Goal: Information Seeking & Learning: Learn about a topic

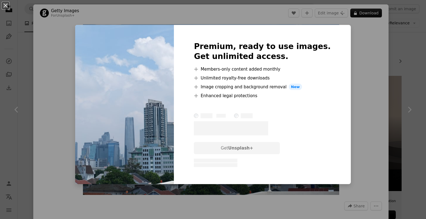
scroll to position [1552, 0]
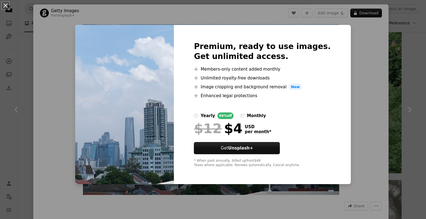
click at [357, 41] on div "An X shape Premium, ready to use images. Get unlimited access. A plus sign Memb…" at bounding box center [213, 109] width 426 height 219
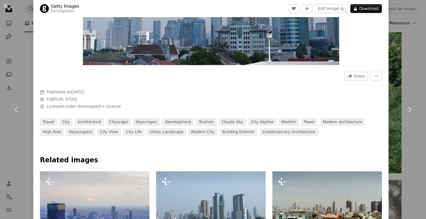
scroll to position [194, 0]
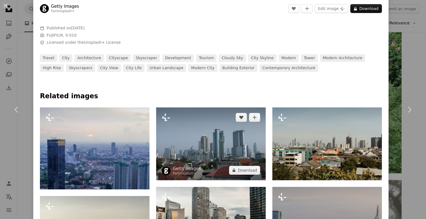
click at [205, 132] on img at bounding box center [210, 144] width 109 height 73
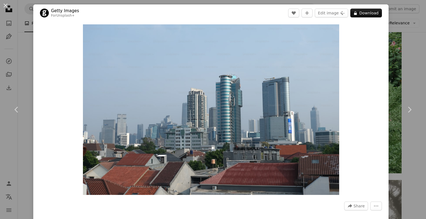
click at [397, 69] on div "An X shape Chevron left Chevron right Getty Images For Unsplash+ A heart A plus…" at bounding box center [213, 109] width 426 height 219
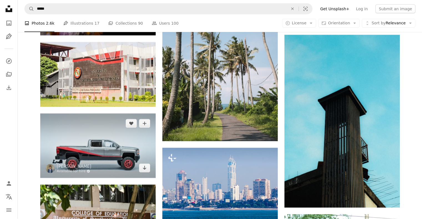
scroll to position [1358, 0]
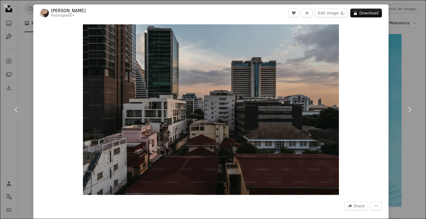
click at [395, 40] on div "An X shape Chevron left Chevron right [PERSON_NAME] For Unsplash+ A heart A plu…" at bounding box center [213, 109] width 426 height 219
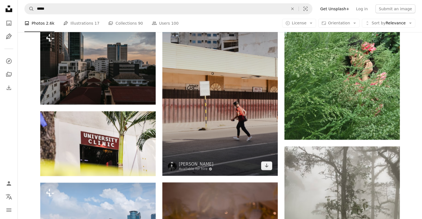
scroll to position [1487, 0]
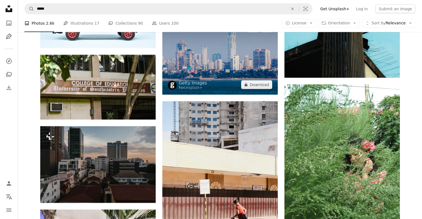
click at [218, 70] on img at bounding box center [219, 56] width 115 height 77
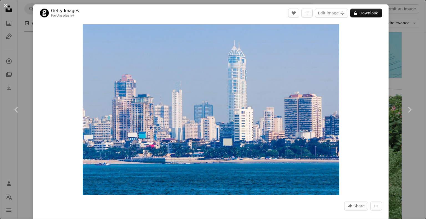
click at [378, 55] on div "Zoom in" at bounding box center [210, 110] width 355 height 176
click at [398, 45] on div "An X shape Chevron left Chevron right Getty Images For Unsplash+ A heart A plus…" at bounding box center [213, 109] width 426 height 219
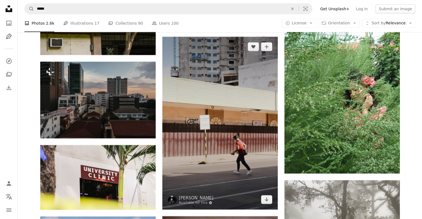
scroll to position [1552, 0]
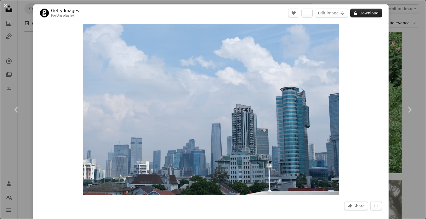
click at [362, 17] on button "A lock Download" at bounding box center [366, 13] width 32 height 9
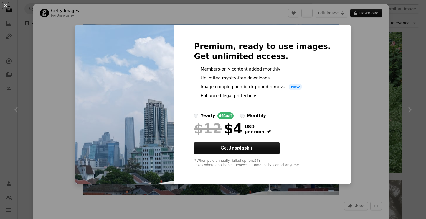
click at [406, 56] on div "An X shape Premium, ready to use images. Get unlimited access. A plus sign Memb…" at bounding box center [213, 109] width 426 height 219
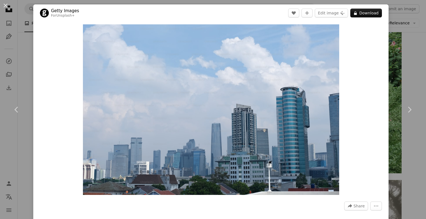
click at [400, 46] on div "An X shape Chevron left Chevron right Getty Images For Unsplash+ A heart A plus…" at bounding box center [213, 109] width 426 height 219
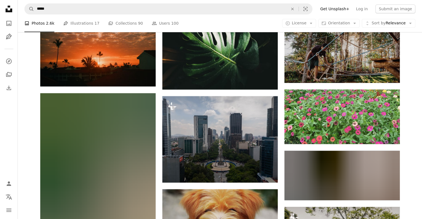
scroll to position [2781, 0]
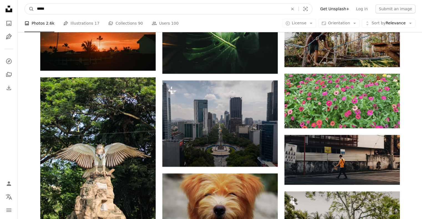
click at [58, 14] on input "*****" at bounding box center [160, 9] width 252 height 11
type input "**********"
click button "A magnifying glass" at bounding box center [29, 9] width 9 height 11
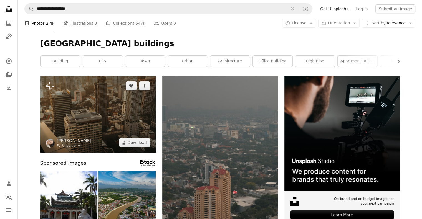
click at [80, 107] on img at bounding box center [97, 114] width 115 height 77
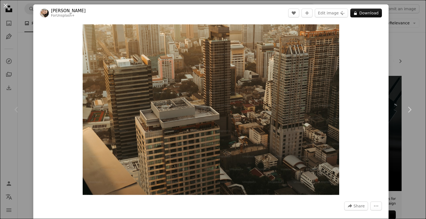
click at [399, 30] on div "An X shape Chevron left Chevron right [PERSON_NAME] For Unsplash+ A heart A plu…" at bounding box center [213, 109] width 426 height 219
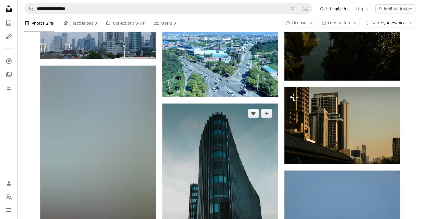
scroll to position [1358, 0]
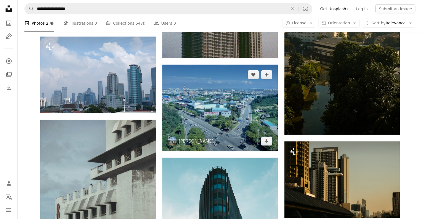
click at [205, 121] on img at bounding box center [219, 108] width 115 height 86
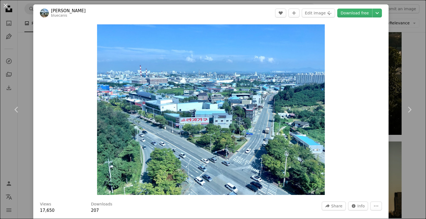
click at [20, 44] on div "An X shape Chevron left Chevron right Soonmok Kwon bluecanis A heart A plus sig…" at bounding box center [213, 109] width 426 height 219
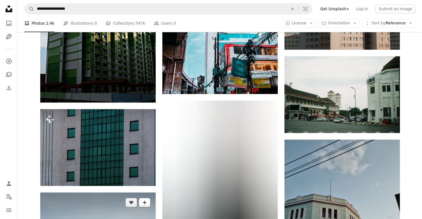
scroll to position [2716, 0]
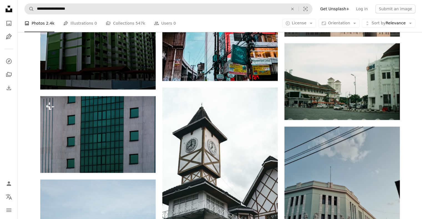
click at [89, 2] on nav "**********" at bounding box center [220, 9] width 404 height 18
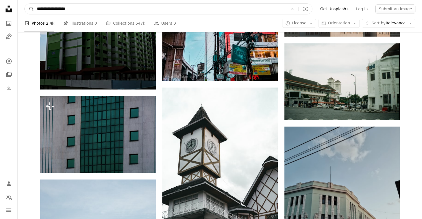
click at [87, 10] on input "**********" at bounding box center [160, 9] width 252 height 11
type input "**********"
click button "A magnifying glass" at bounding box center [29, 9] width 9 height 11
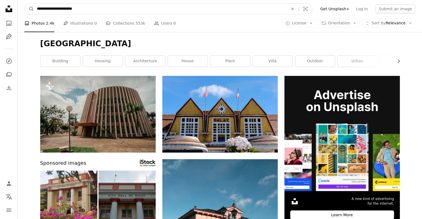
click at [94, 10] on input "**********" at bounding box center [160, 9] width 252 height 11
type input "**********"
click button "A magnifying glass" at bounding box center [29, 9] width 9 height 11
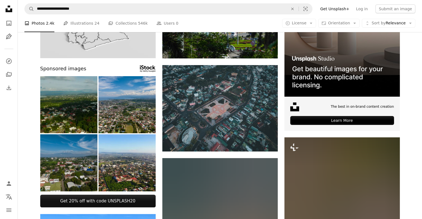
scroll to position [65, 0]
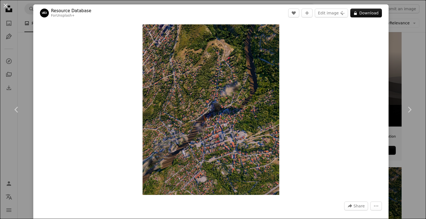
click at [390, 70] on div "An X shape Chevron left Chevron right Resource Database For Unsplash+ A heart A…" at bounding box center [213, 109] width 426 height 219
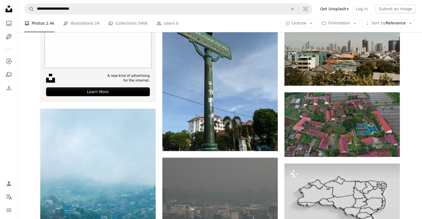
scroll to position [1035, 0]
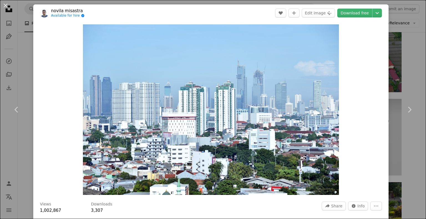
click at [33, 74] on div "An X shape Chevron left Chevron right novila misastra Available for hire A chec…" at bounding box center [213, 109] width 426 height 219
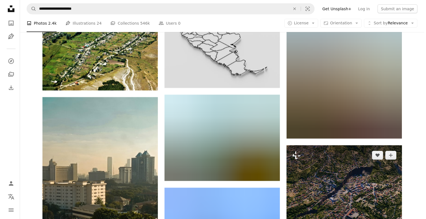
scroll to position [1293, 0]
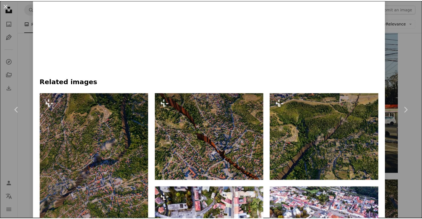
scroll to position [388, 0]
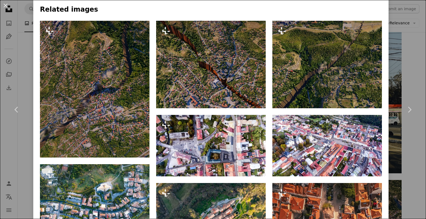
click at [30, 78] on div "An X shape Chevron left Chevron right Resource Database For Unsplash+ A heart A…" at bounding box center [213, 109] width 426 height 219
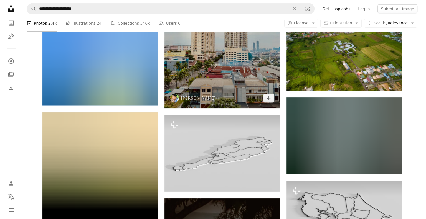
scroll to position [3493, 0]
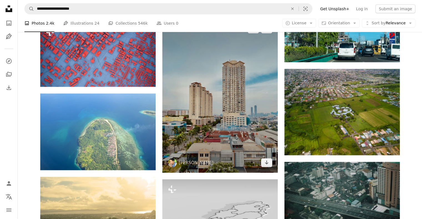
click at [246, 109] on img at bounding box center [219, 96] width 115 height 154
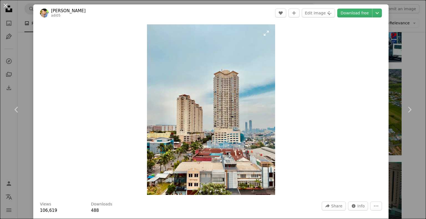
click at [261, 36] on img "Zoom in on this image" at bounding box center [211, 109] width 128 height 171
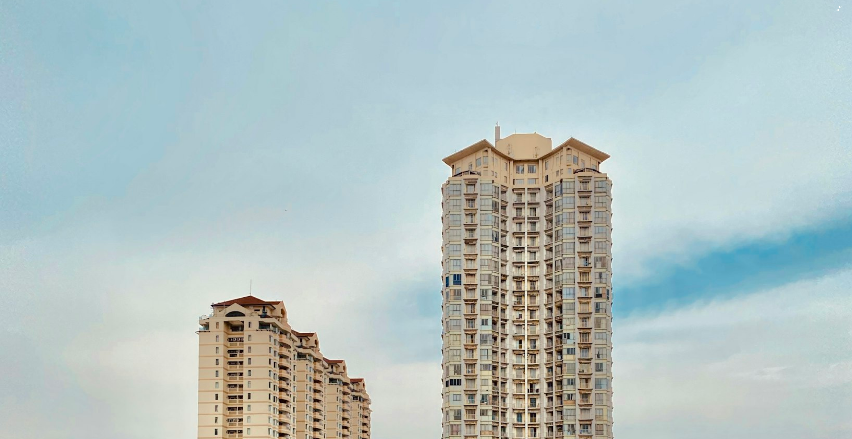
scroll to position [143, 0]
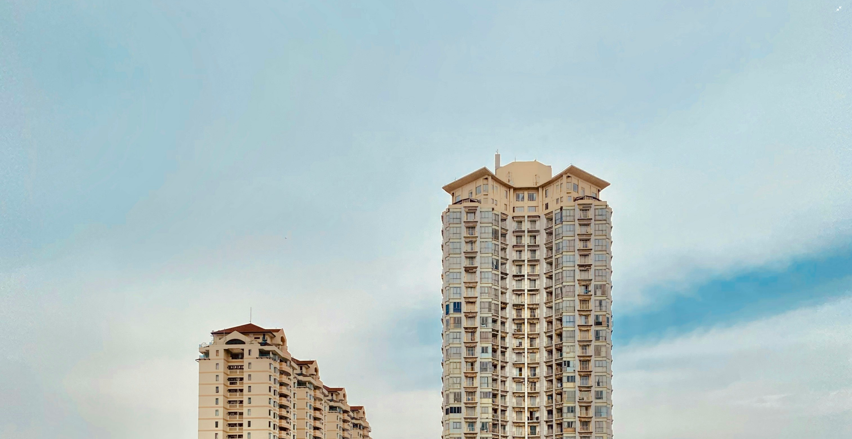
click at [425, 8] on img "Zoom out on this image" at bounding box center [426, 425] width 852 height 1136
